Goal: Use online tool/utility: Utilize a website feature to perform a specific function

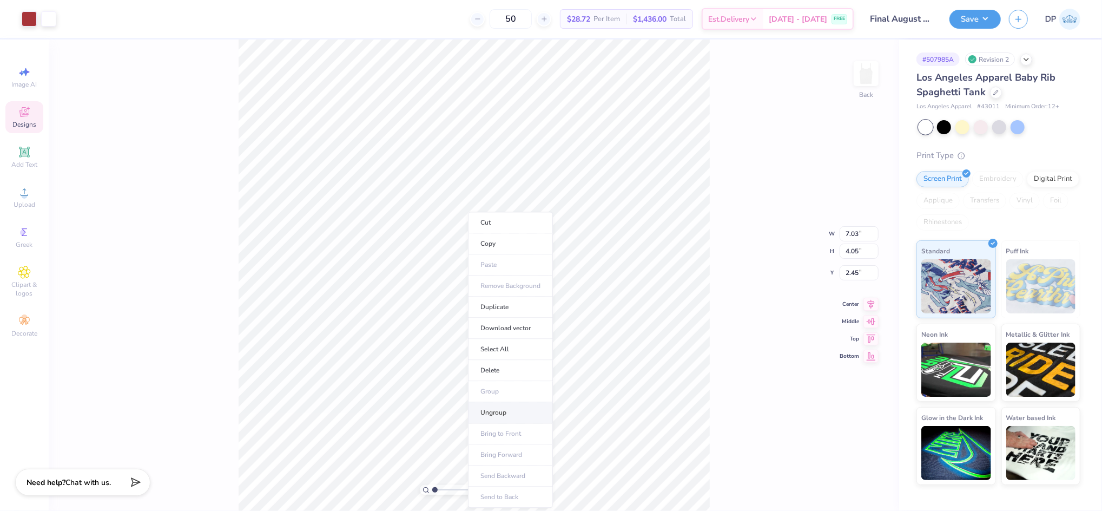
click at [503, 410] on li "Ungroup" at bounding box center [510, 412] width 85 height 21
drag, startPoint x: 433, startPoint y: 489, endPoint x: 442, endPoint y: 491, distance: 9.1
type input "2.04"
click at [443, 491] on input "range" at bounding box center [468, 490] width 73 height 10
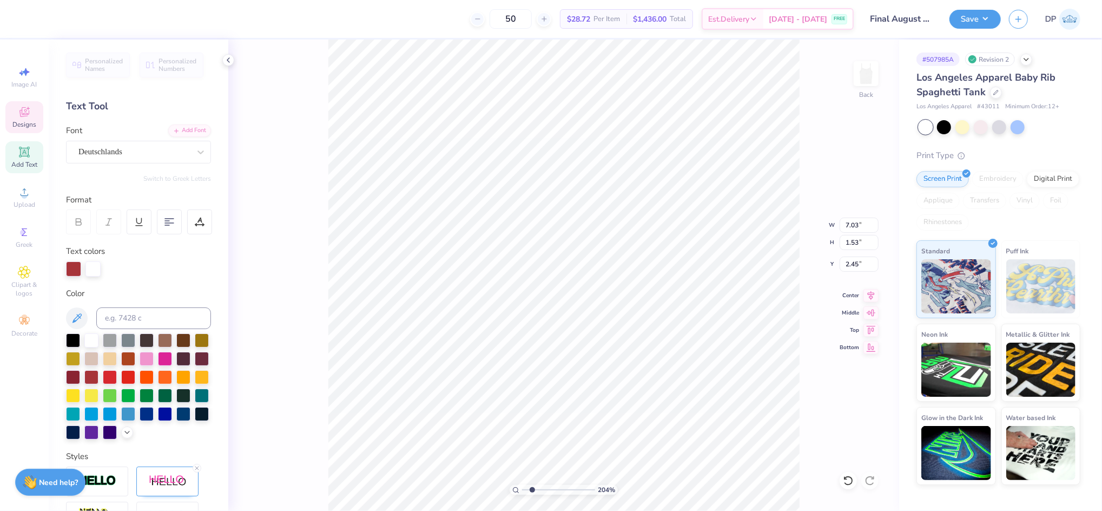
type input "1.72"
click at [589, 392] on li "Group" at bounding box center [598, 391] width 85 height 21
type input "7.03"
type input "1.53"
type input "2.46"
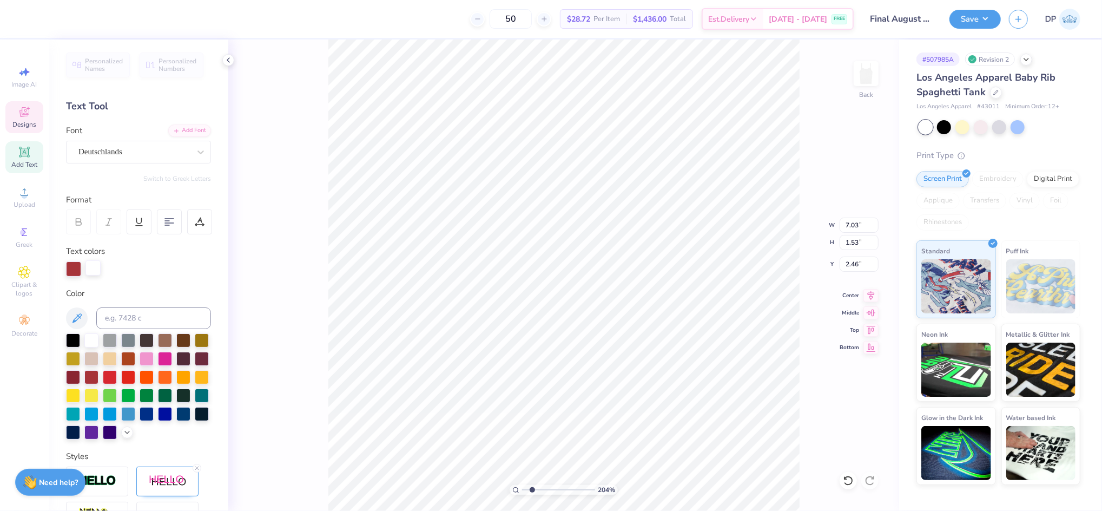
click at [93, 265] on div at bounding box center [92, 267] width 15 height 15
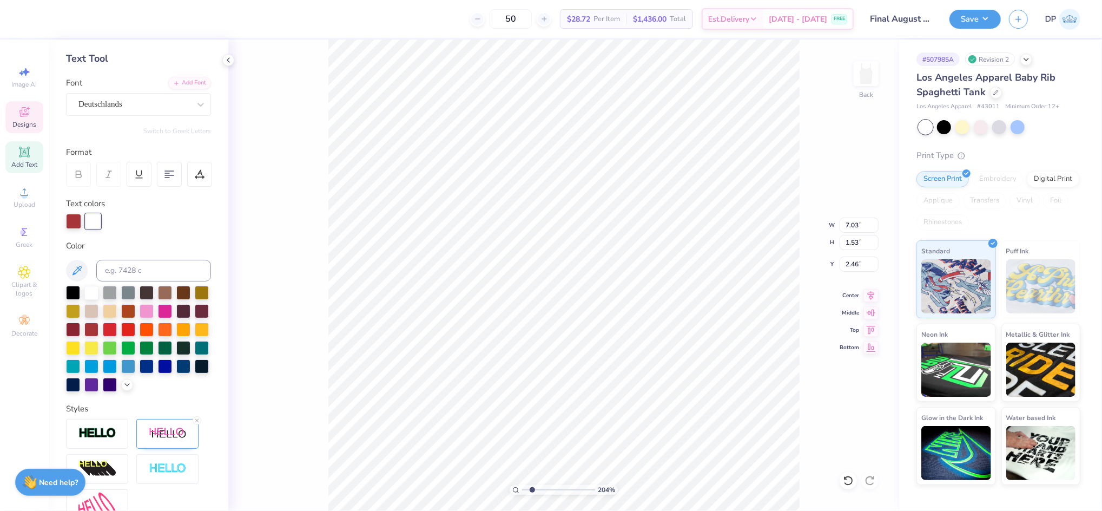
scroll to position [178, 0]
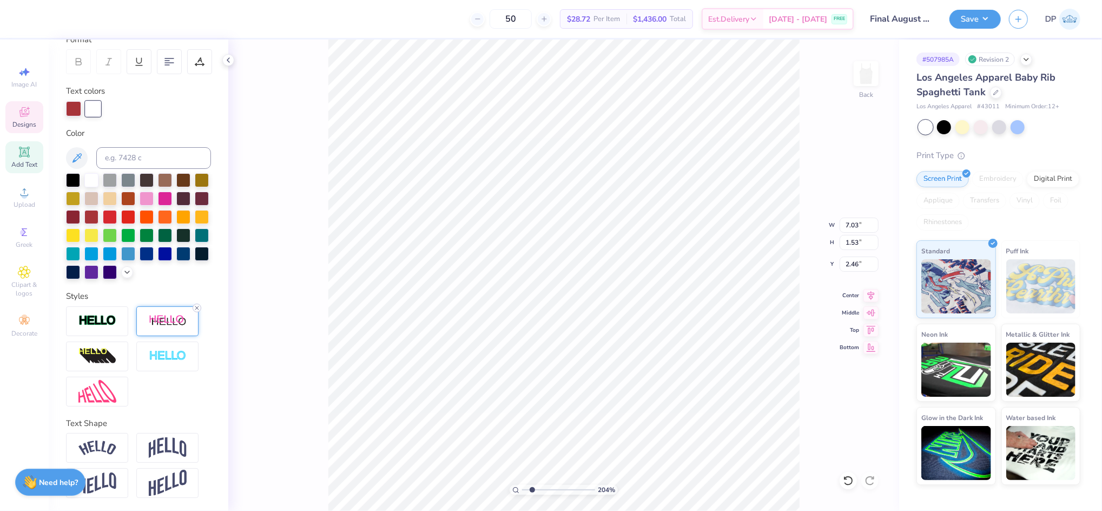
click at [195, 307] on icon at bounding box center [197, 308] width 6 height 6
type input "6.96"
type input "2.47"
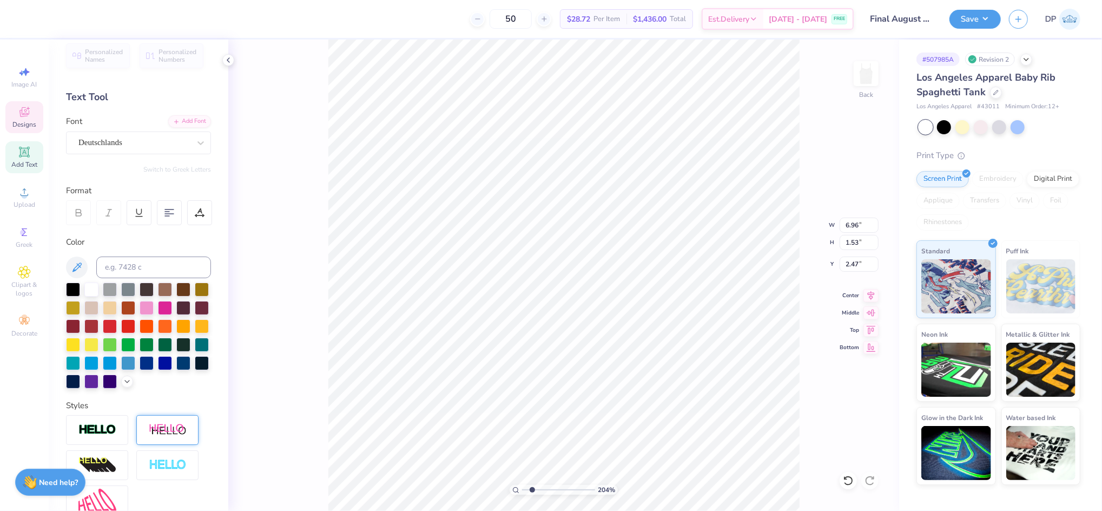
scroll to position [0, 0]
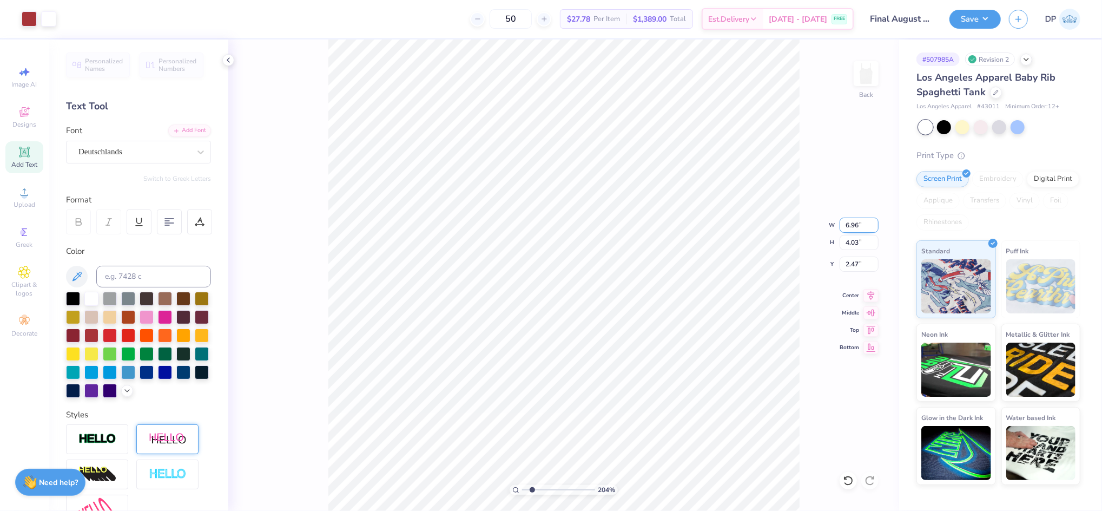
click at [850, 222] on input "6.96" at bounding box center [859, 224] width 39 height 15
type input "7.00"
type input "4.06"
type input "2.45"
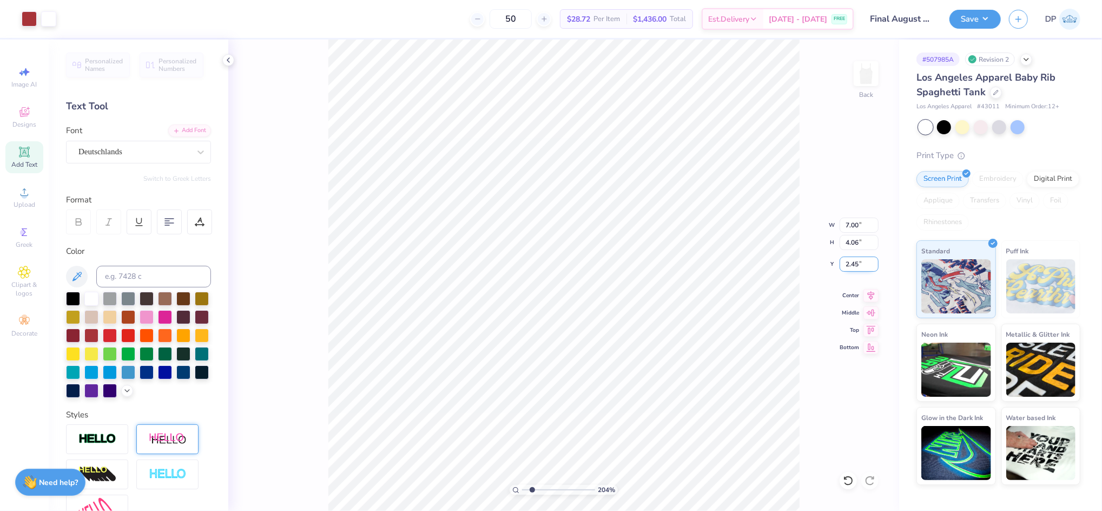
click at [852, 262] on input "2.45" at bounding box center [859, 263] width 39 height 15
click at [852, 261] on input "2.45" at bounding box center [859, 263] width 39 height 15
click at [22, 202] on span "Upload" at bounding box center [25, 204] width 22 height 9
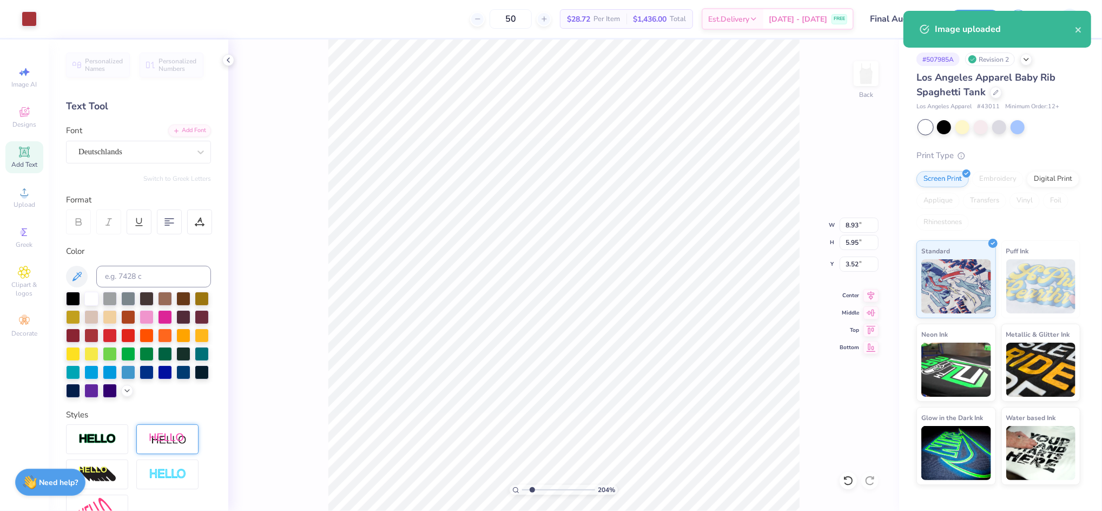
type input "3.73"
type input "2.48"
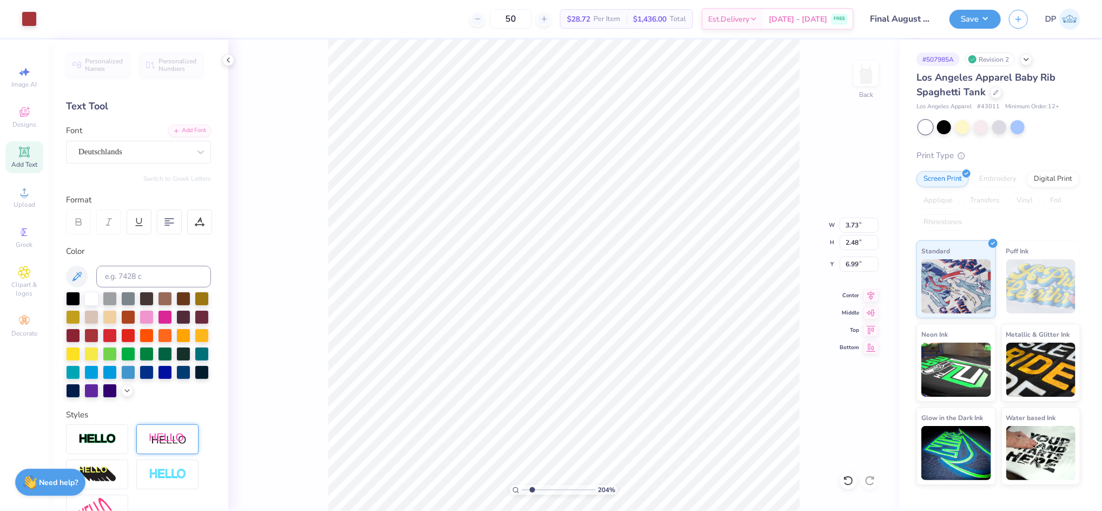
type input "3.65"
type input "4.35"
type input "2.90"
type input "3.60"
drag, startPoint x: 532, startPoint y: 488, endPoint x: 555, endPoint y: 491, distance: 22.9
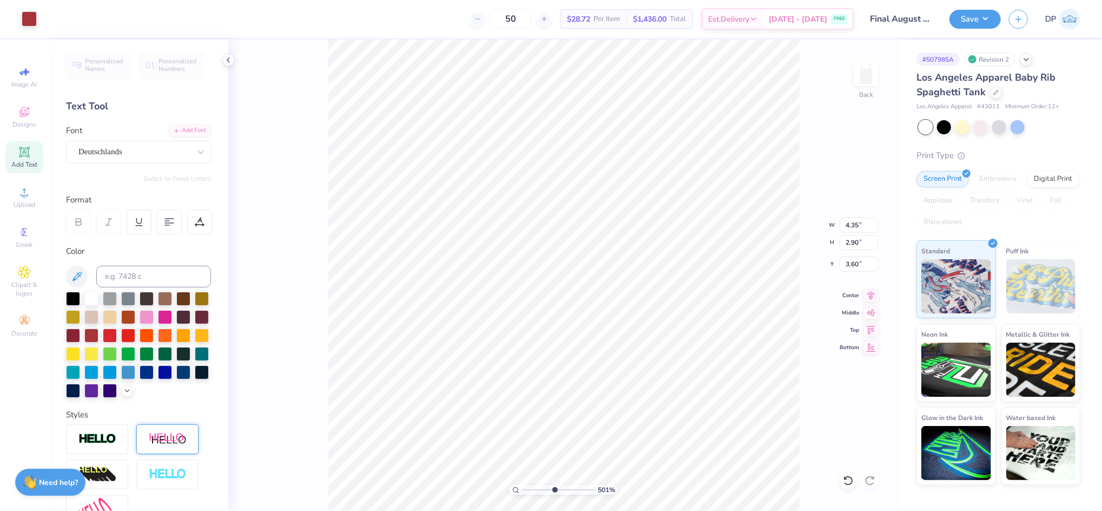
type input "5.09"
click at [555, 491] on input "range" at bounding box center [558, 490] width 73 height 10
click at [320, 395] on div "509 % Back W 4.35 4.35 " H 2.90 2.90 " Y 3.60 3.60 " Center Middle Top Bottom" at bounding box center [563, 274] width 671 height 471
type input "4.38"
type input "2.92"
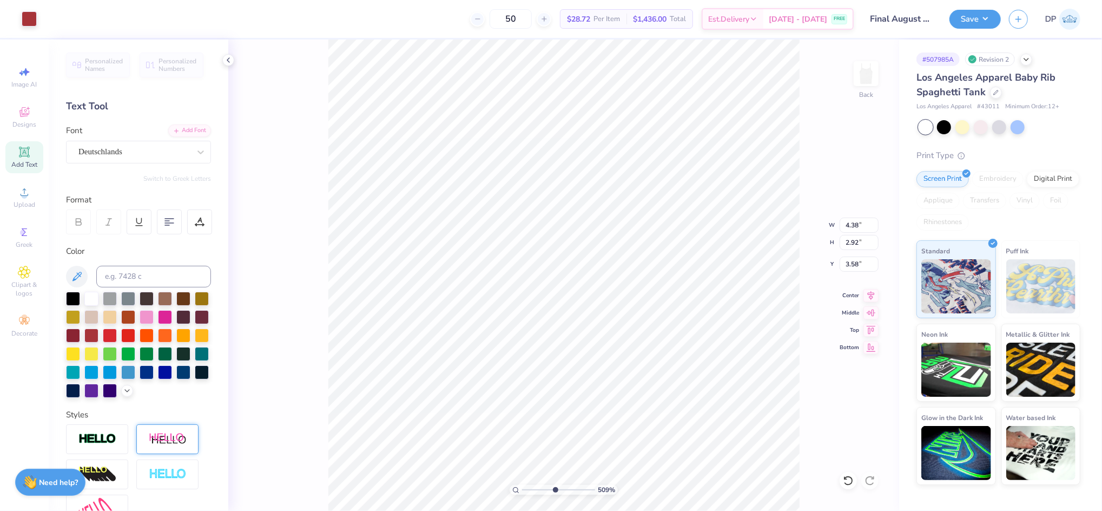
type input "3.58"
drag, startPoint x: 555, startPoint y: 489, endPoint x: 540, endPoint y: 485, distance: 15.2
type input "2.79"
click at [538, 489] on input "range" at bounding box center [558, 490] width 73 height 10
type input "4.44"
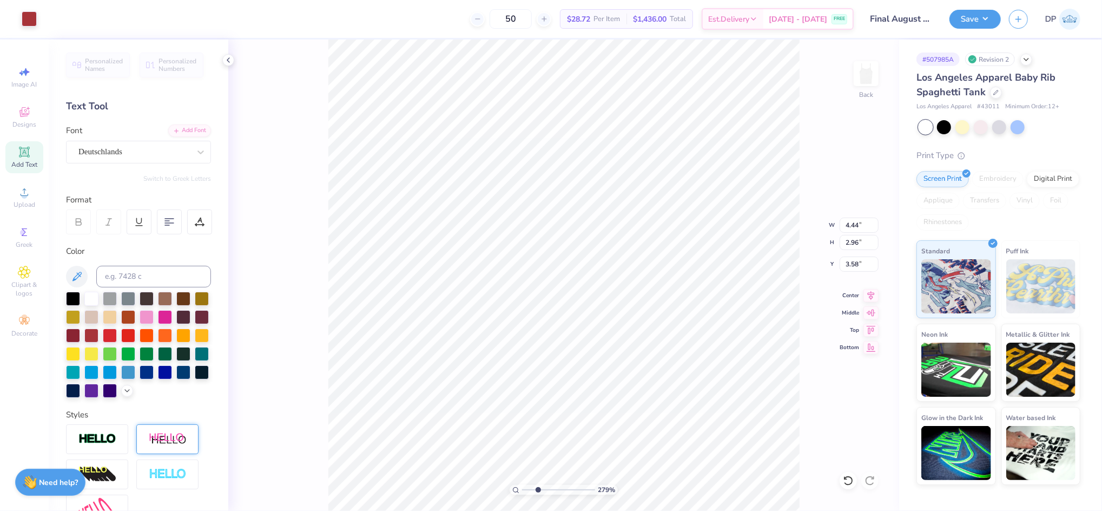
type input "2.96"
type input "3.54"
drag, startPoint x: 539, startPoint y: 490, endPoint x: 530, endPoint y: 496, distance: 11.0
type input "1.67"
click at [530, 494] on input "range" at bounding box center [558, 490] width 73 height 10
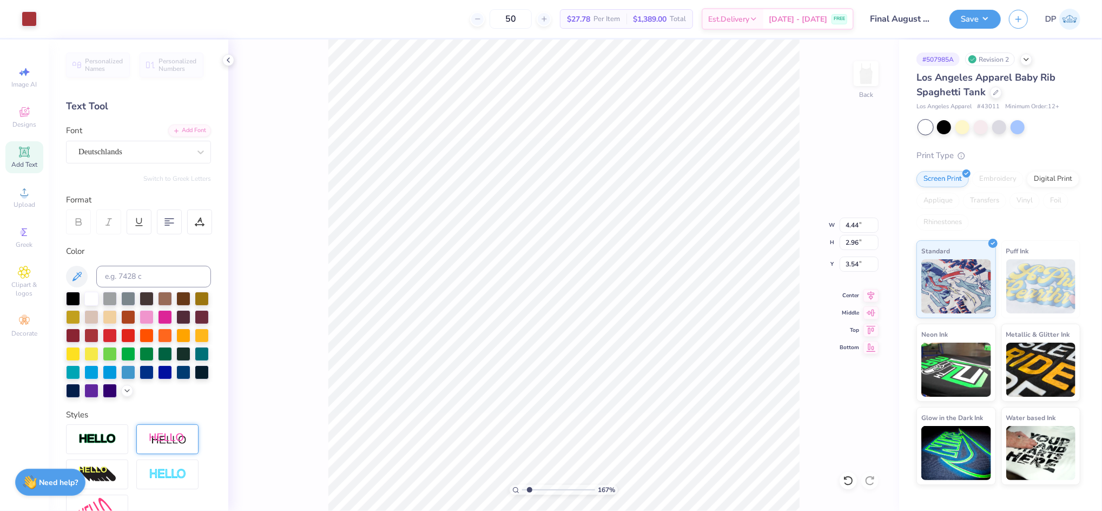
type input "7.00"
type input "1.53"
type input "2.45"
type input "4.44"
type input "2.96"
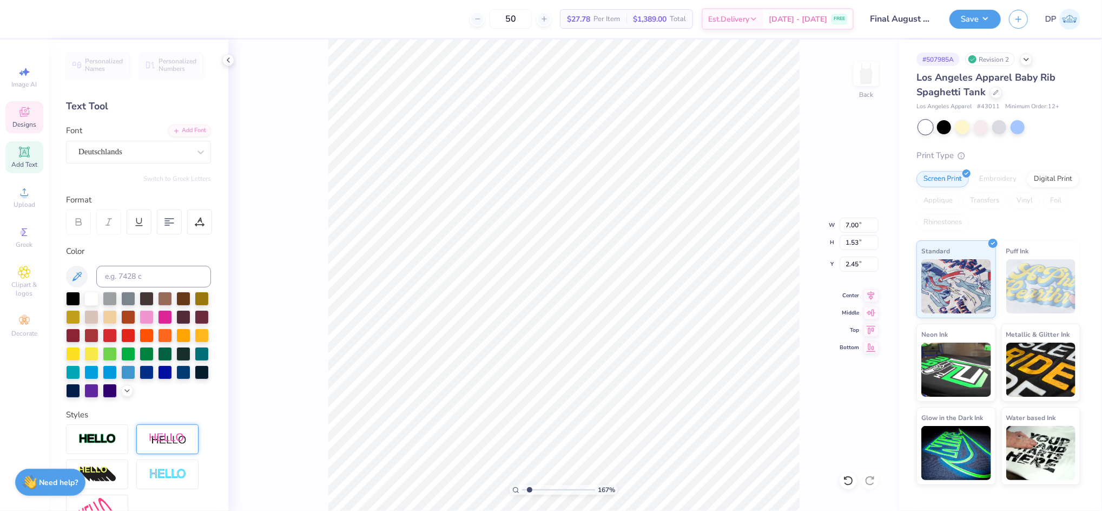
type input "3.54"
type input "7.00"
type input "4.05"
type input "2.45"
type input "4.44"
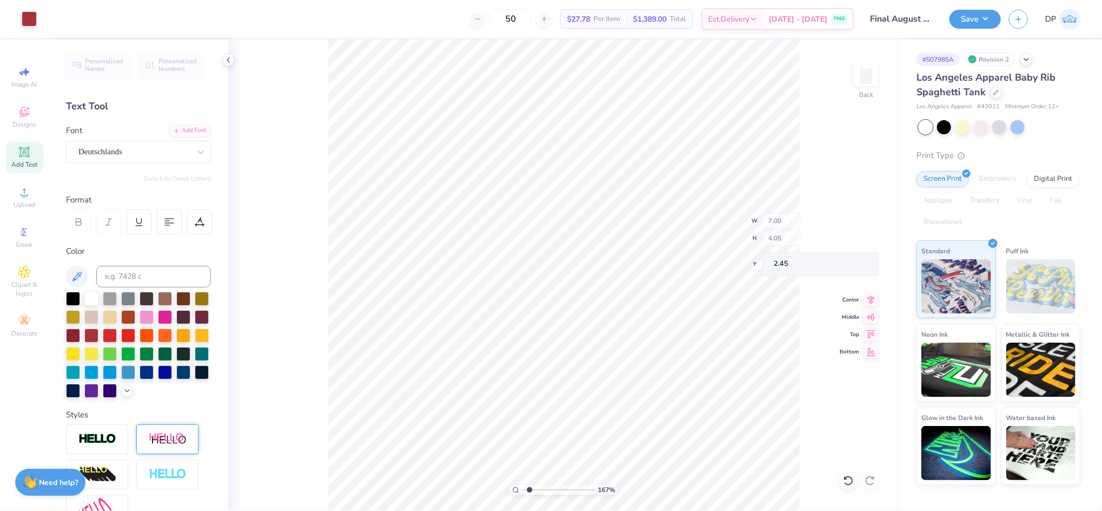
type input "2.96"
type input "3.54"
type input "7.00"
type input "1.53"
type input "2.45"
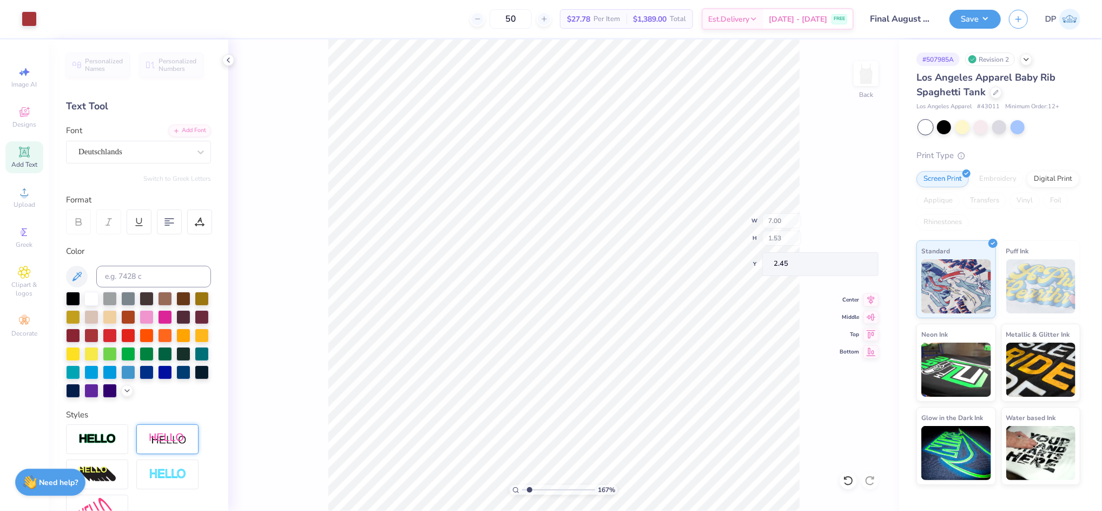
type input "4.44"
type input "2.96"
type input "3.54"
type input "4.53"
type input "3.02"
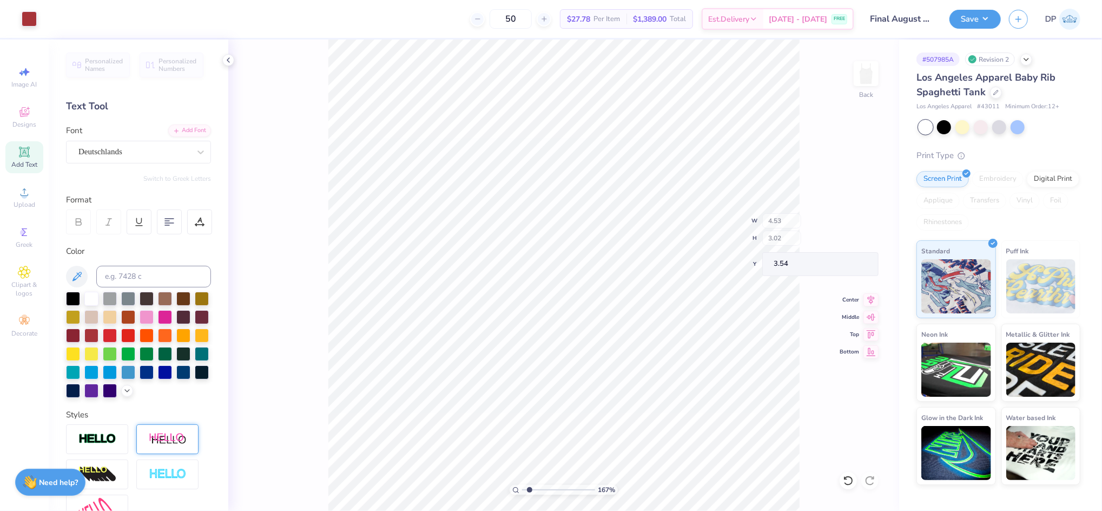
type input "3.56"
drag, startPoint x: 532, startPoint y: 488, endPoint x: 514, endPoint y: 496, distance: 19.6
type input "1"
click at [522, 494] on input "range" at bounding box center [558, 490] width 73 height 10
click at [849, 479] on icon at bounding box center [848, 480] width 11 height 11
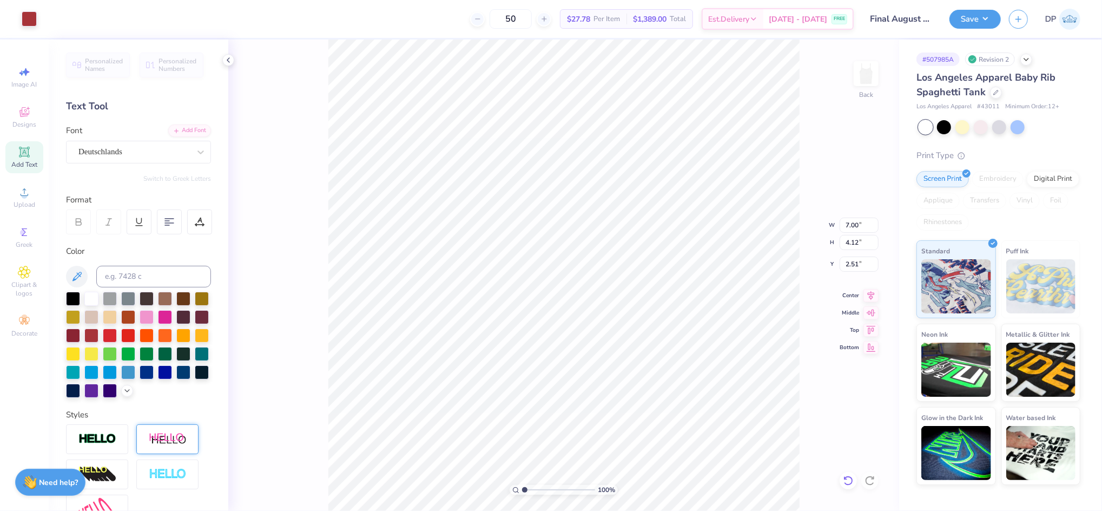
click at [851, 479] on icon at bounding box center [848, 480] width 11 height 11
click at [852, 480] on icon at bounding box center [848, 480] width 11 height 11
type input "2.45"
click at [527, 491] on input "range" at bounding box center [558, 490] width 73 height 10
type input "1.75"
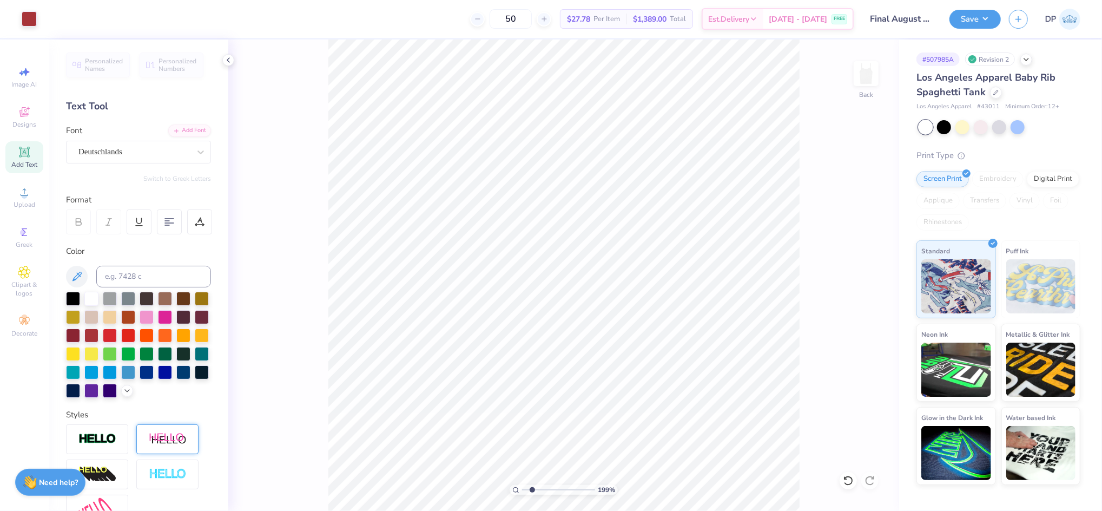
click at [530, 493] on input "range" at bounding box center [558, 490] width 73 height 10
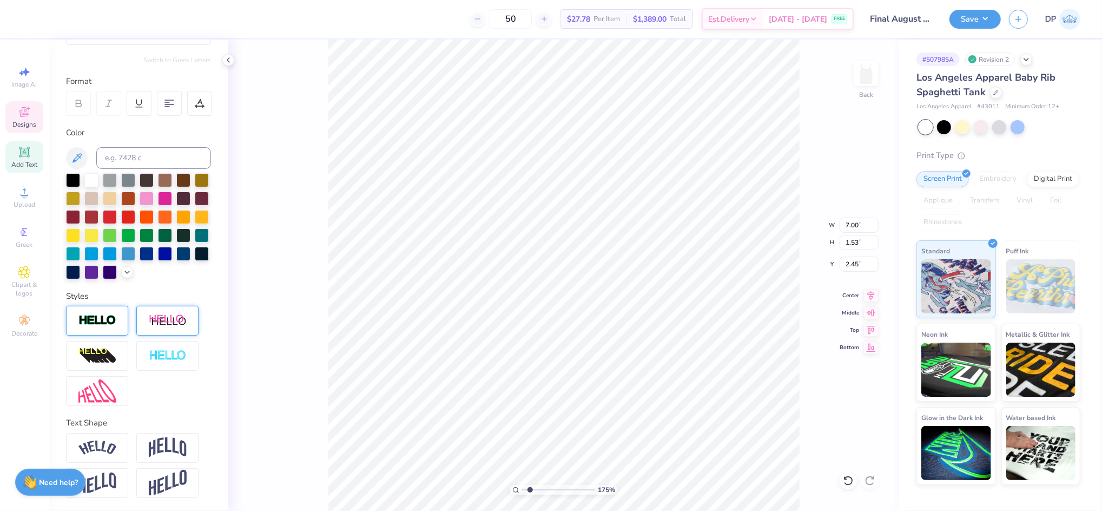
scroll to position [136, 0]
click at [83, 322] on img at bounding box center [97, 320] width 38 height 12
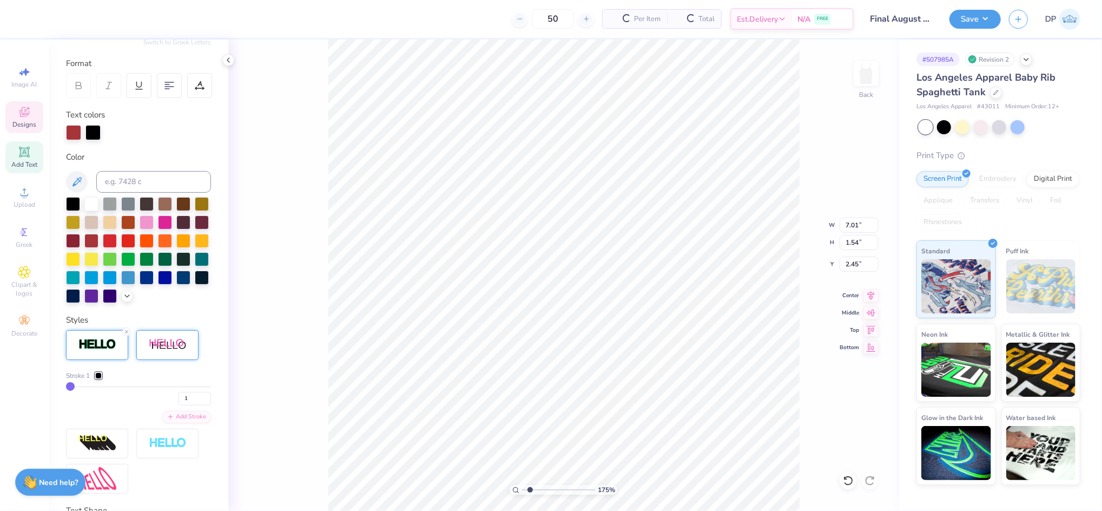
type input "7.01"
type input "1.54"
click at [95, 132] on div at bounding box center [92, 131] width 15 height 15
click at [98, 239] on div at bounding box center [91, 240] width 14 height 14
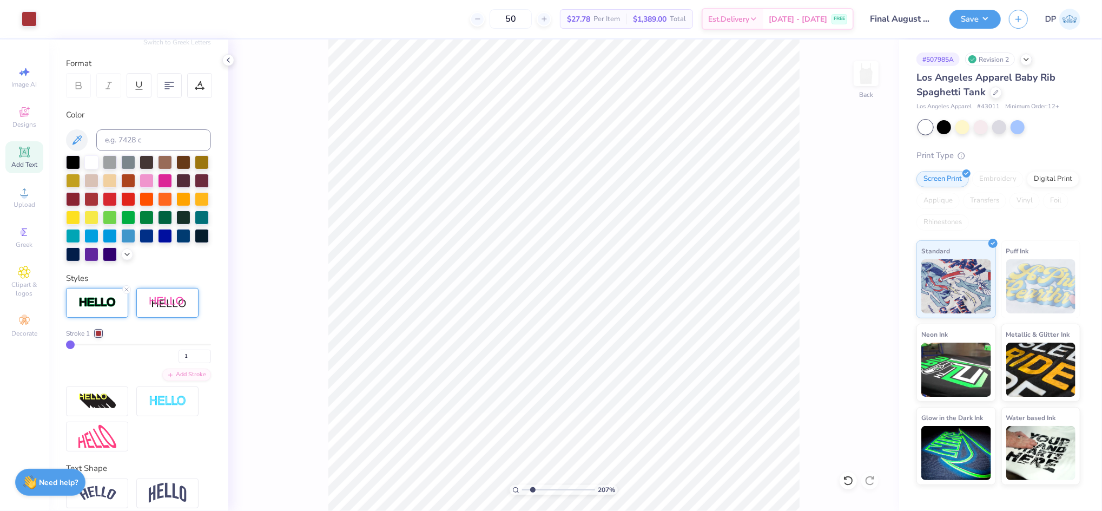
drag, startPoint x: 527, startPoint y: 490, endPoint x: 532, endPoint y: 498, distance: 9.3
type input "2.07"
click at [532, 494] on input "range" at bounding box center [558, 490] width 73 height 10
drag, startPoint x: 855, startPoint y: 224, endPoint x: 861, endPoint y: 226, distance: 5.6
click at [861, 226] on input "7.01" at bounding box center [859, 224] width 39 height 15
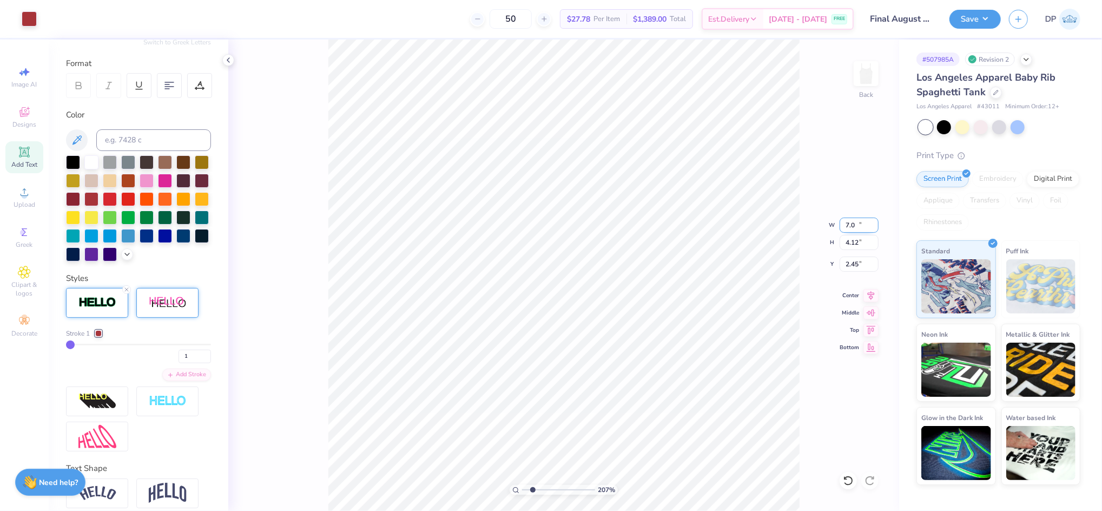
type input "7.00"
type input "4.12"
type input "1.59"
click at [529, 490] on input "range" at bounding box center [558, 490] width 73 height 10
click at [965, 18] on button "Save" at bounding box center [974, 17] width 51 height 19
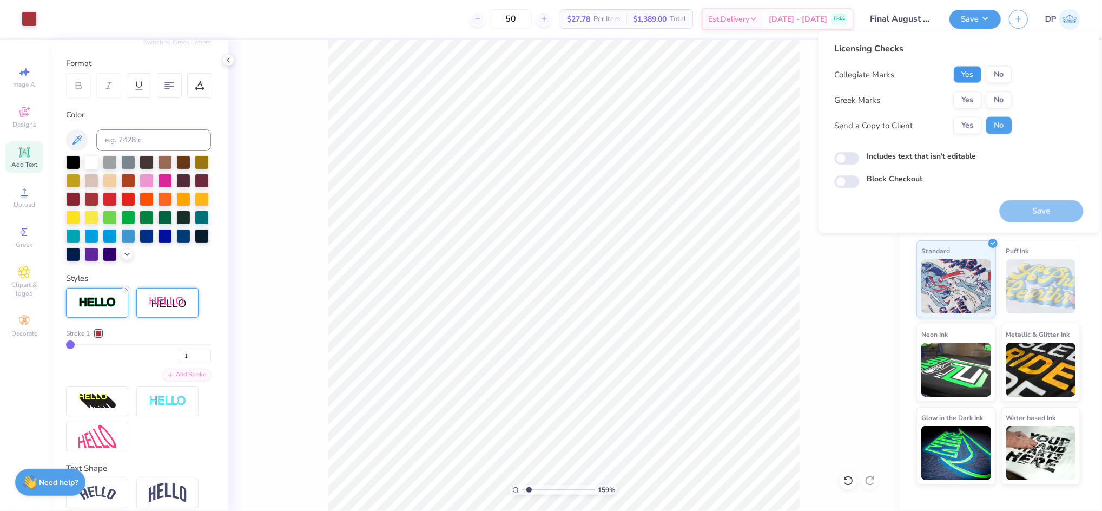
click at [972, 75] on button "Yes" at bounding box center [968, 74] width 28 height 17
click at [1001, 98] on button "No" at bounding box center [999, 99] width 26 height 17
click at [927, 154] on label "Includes text that isn't editable" at bounding box center [921, 155] width 109 height 11
click at [860, 154] on input "Includes text that isn't editable" at bounding box center [847, 158] width 25 height 13
checkbox input "true"
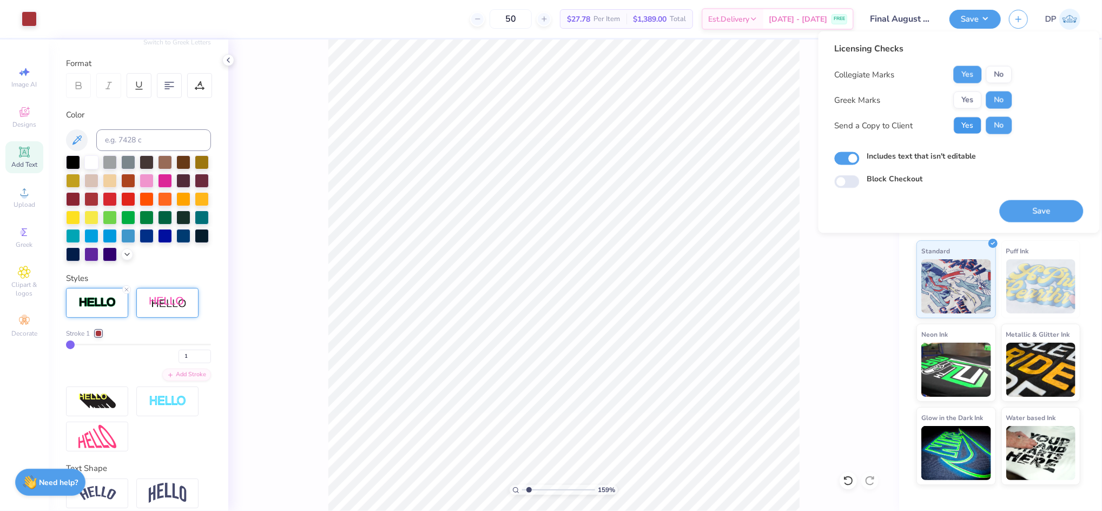
click at [957, 126] on button "Yes" at bounding box center [968, 125] width 28 height 17
click at [1043, 217] on button "Save" at bounding box center [1042, 211] width 84 height 22
